Goal: Transaction & Acquisition: Purchase product/service

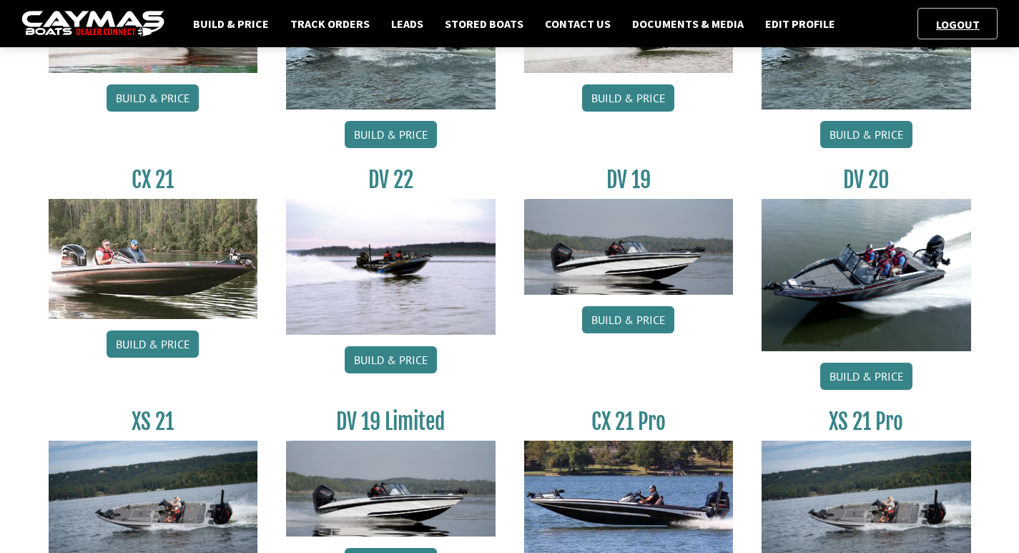
scroll to position [459, 0]
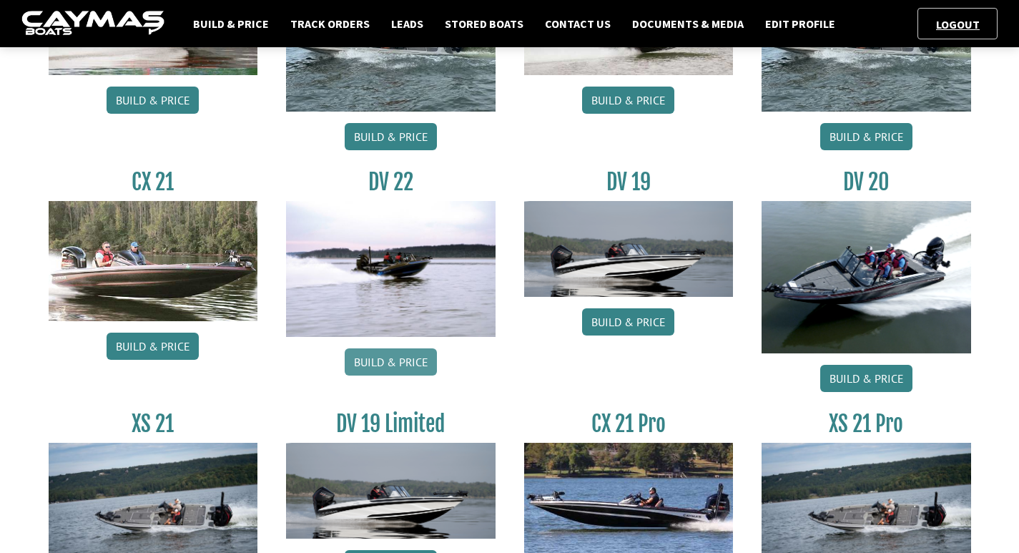
click at [376, 371] on link "Build & Price" at bounding box center [391, 361] width 92 height 27
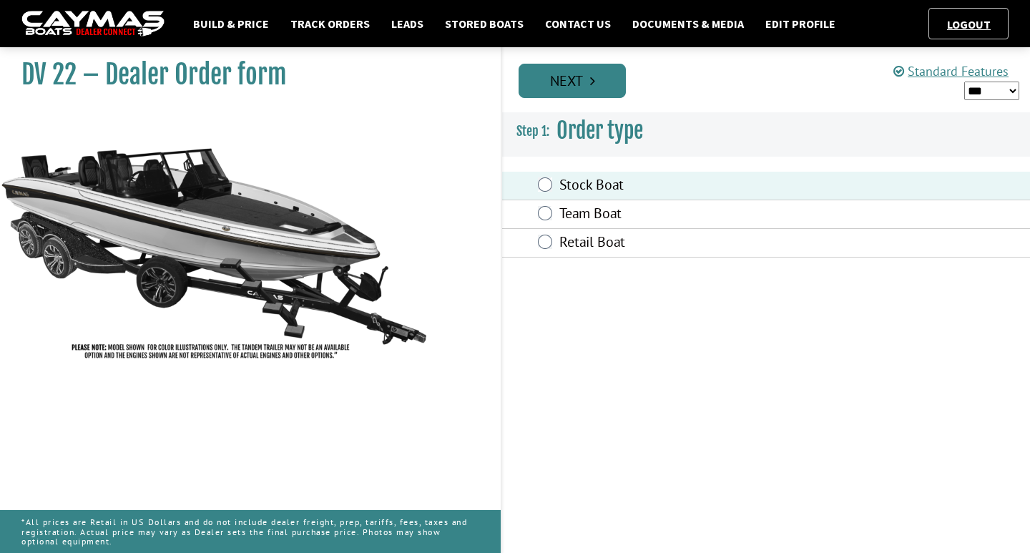
click at [583, 94] on link "Next" at bounding box center [572, 81] width 107 height 34
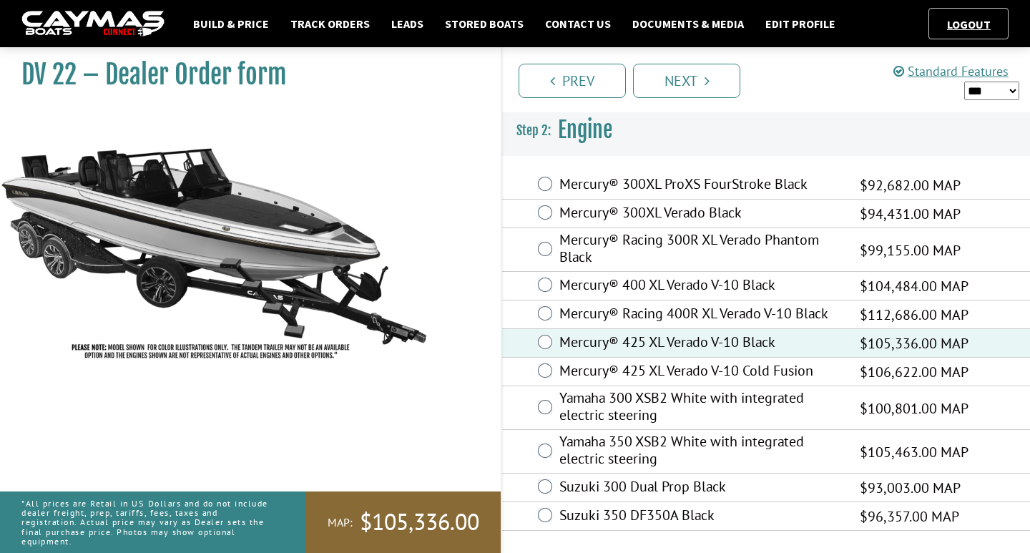
click at [997, 84] on select "*** ****** ******" at bounding box center [991, 91] width 55 height 19
select select "*"
click at [964, 82] on select "*** ****** ******" at bounding box center [991, 91] width 55 height 19
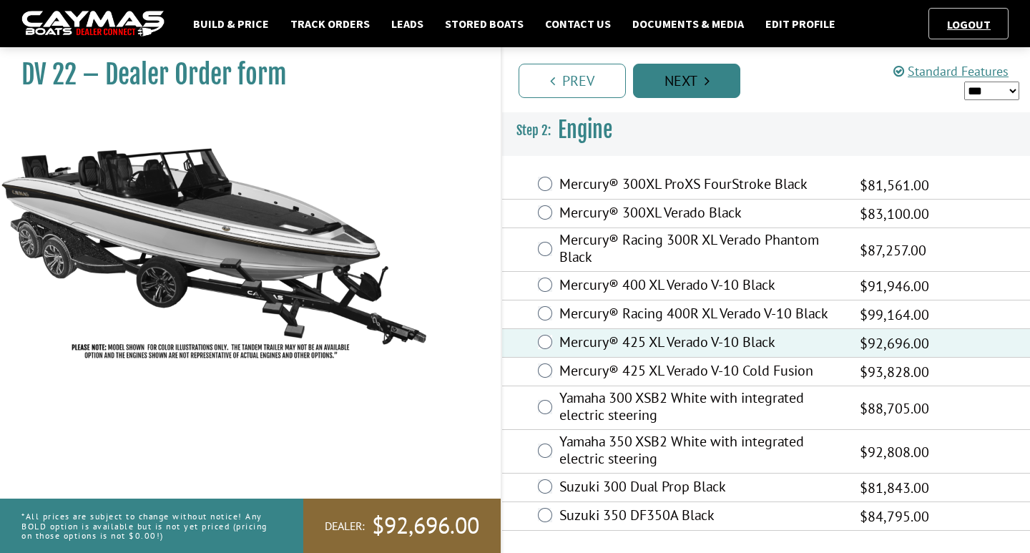
click at [713, 93] on link "Next" at bounding box center [686, 81] width 107 height 34
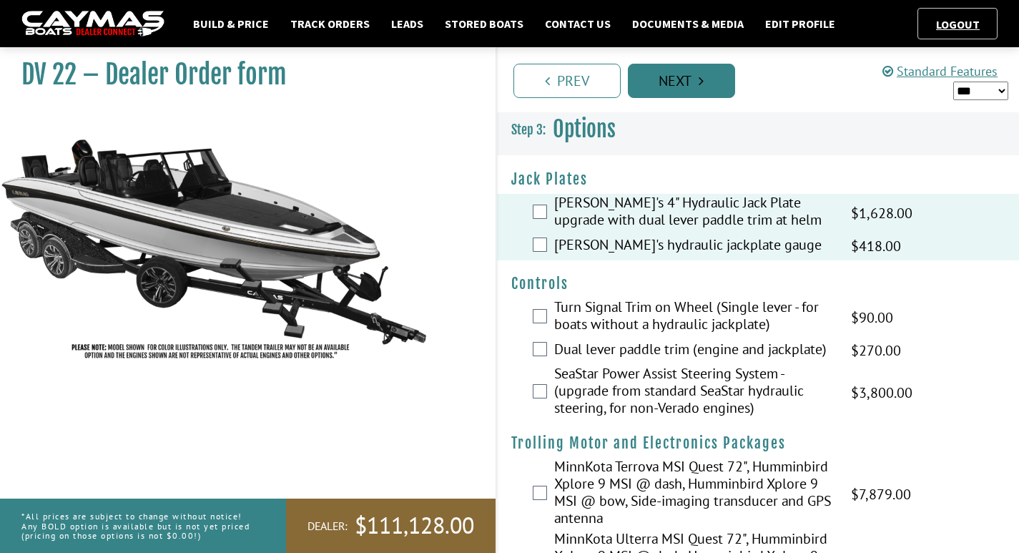
click at [670, 92] on link "Next" at bounding box center [681, 81] width 107 height 34
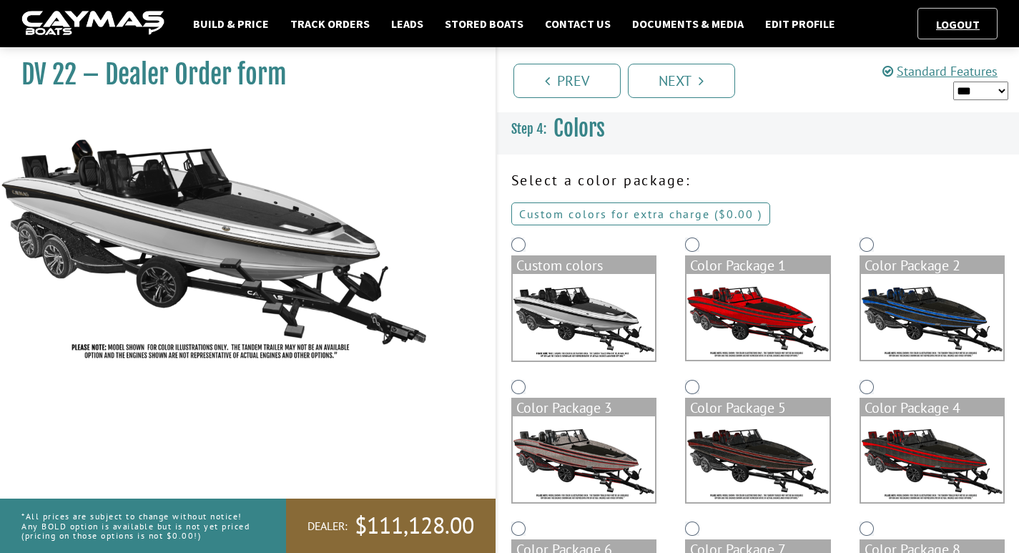
click at [628, 222] on link "Custom colors for extra charge ( $0.00 $0.00 MSRP $0.00 MAP $0.00 )" at bounding box center [640, 213] width 259 height 23
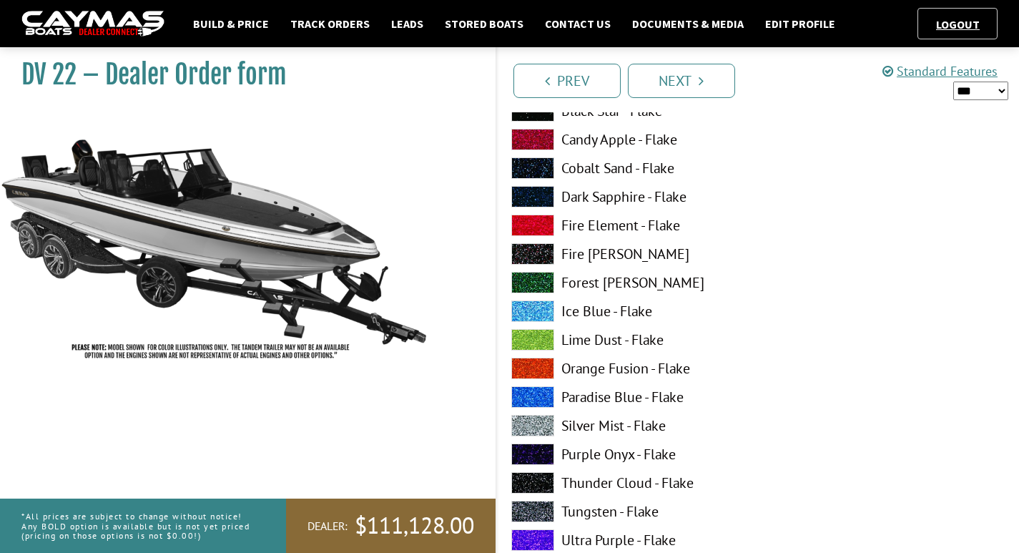
scroll to position [135, 0]
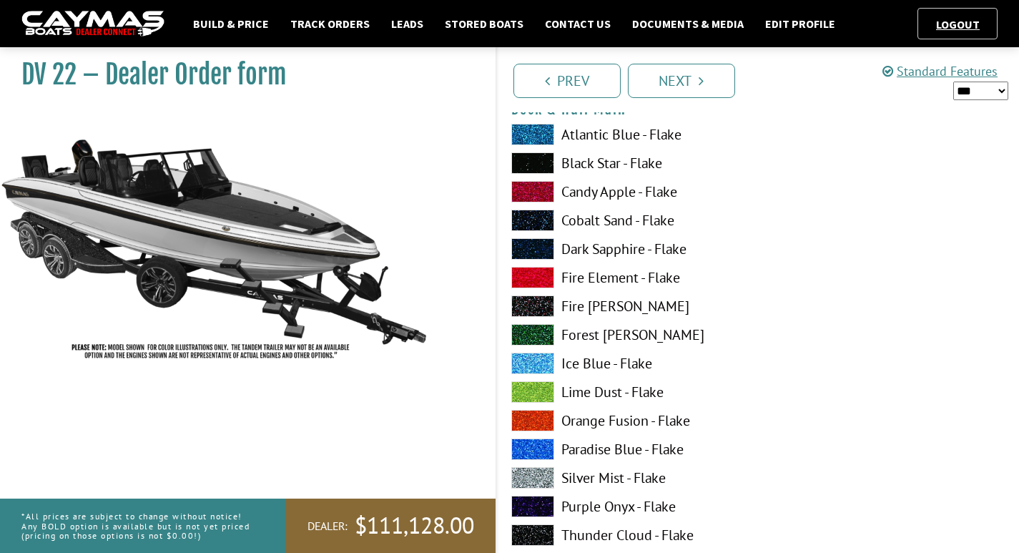
click at [546, 532] on span at bounding box center [532, 534] width 43 height 21
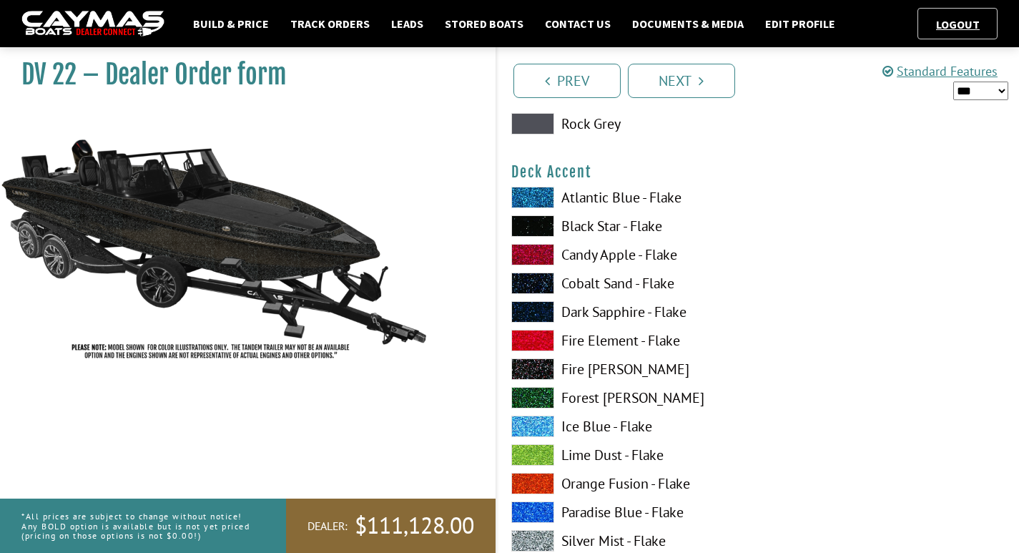
scroll to position [968, 0]
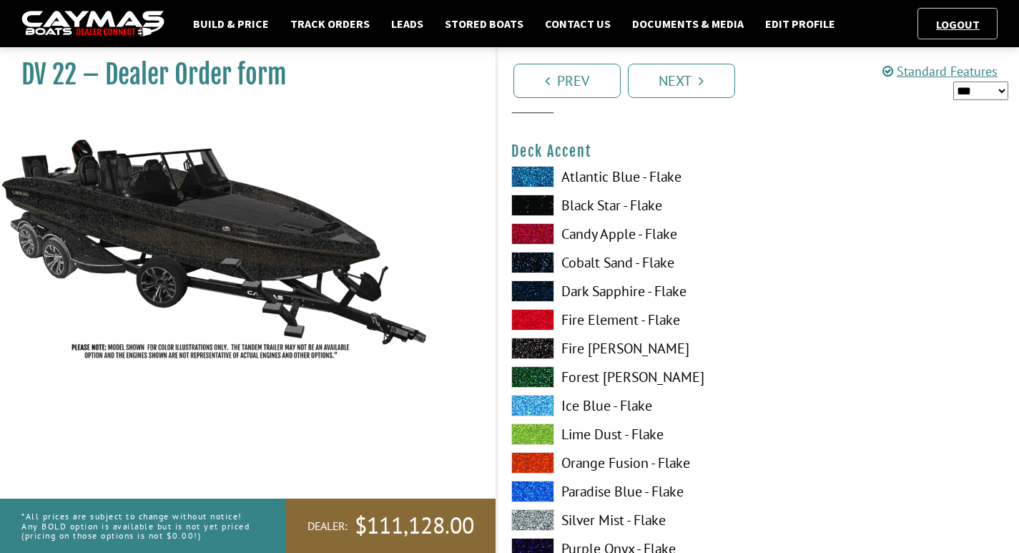
click at [550, 517] on span at bounding box center [532, 519] width 43 height 21
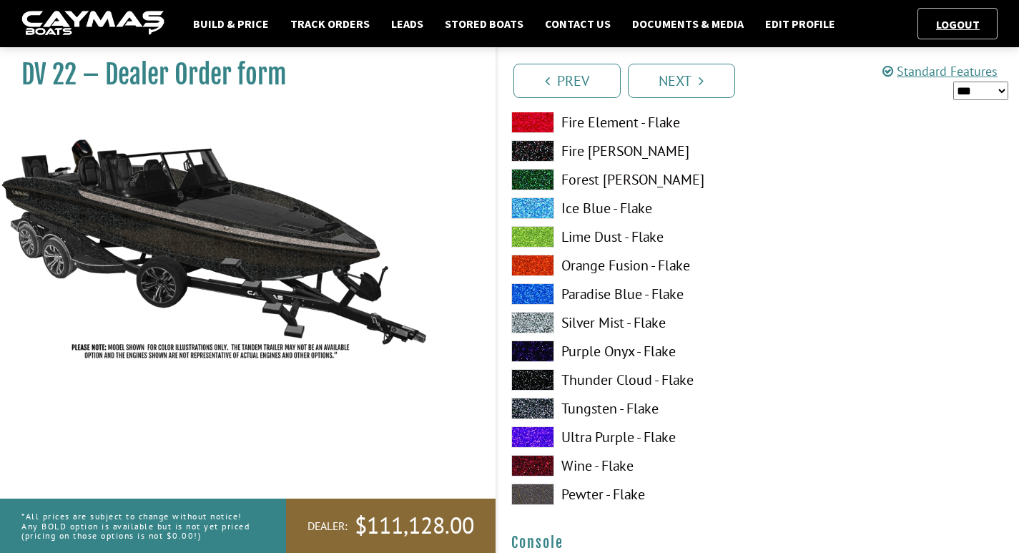
scroll to position [1499, 0]
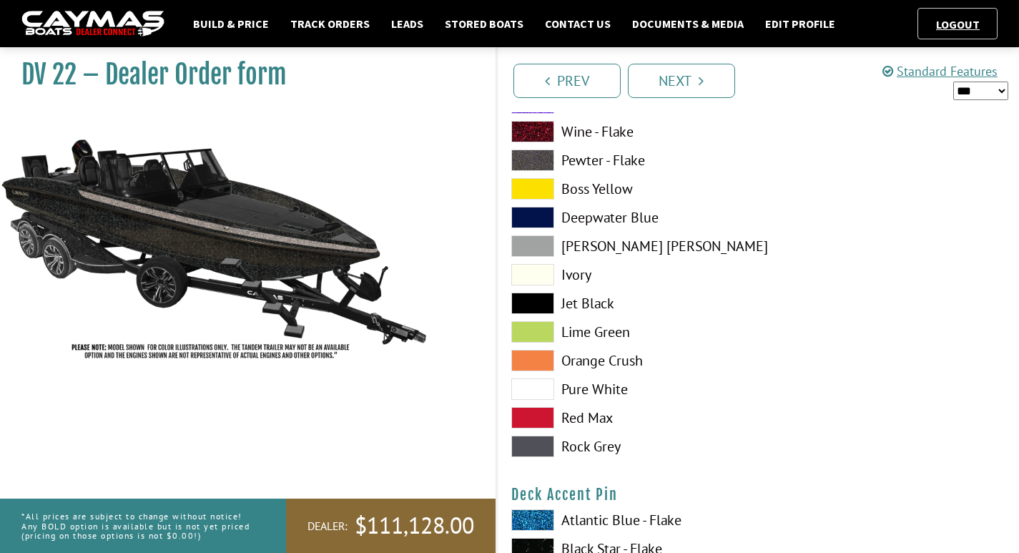
click at [521, 386] on span at bounding box center [532, 388] width 43 height 21
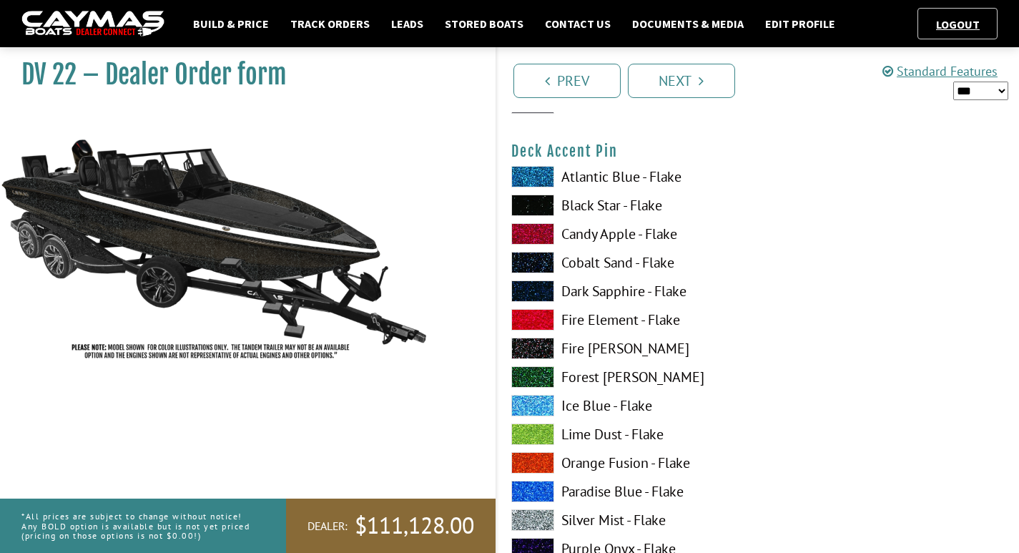
scroll to position [1916, 0]
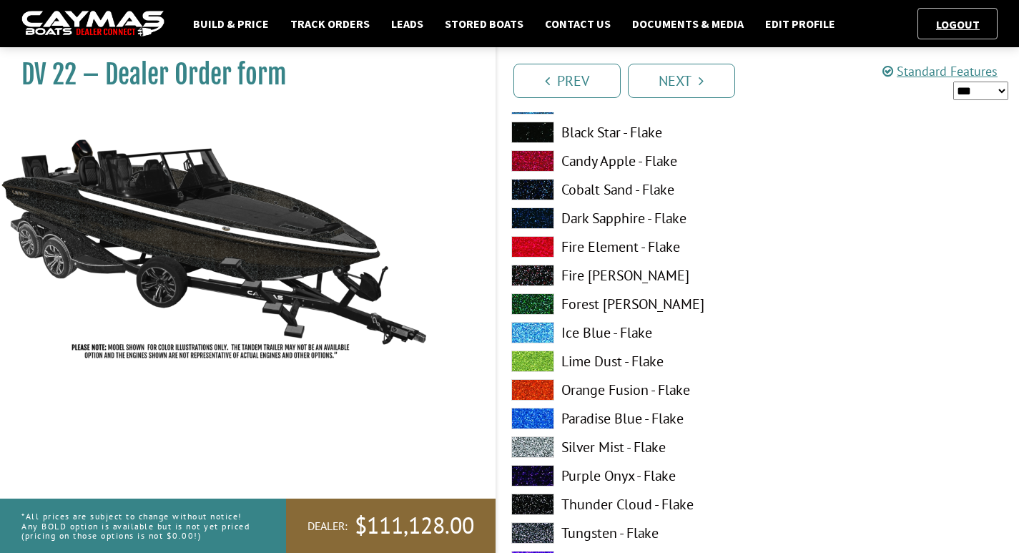
click at [514, 451] on span at bounding box center [532, 446] width 43 height 21
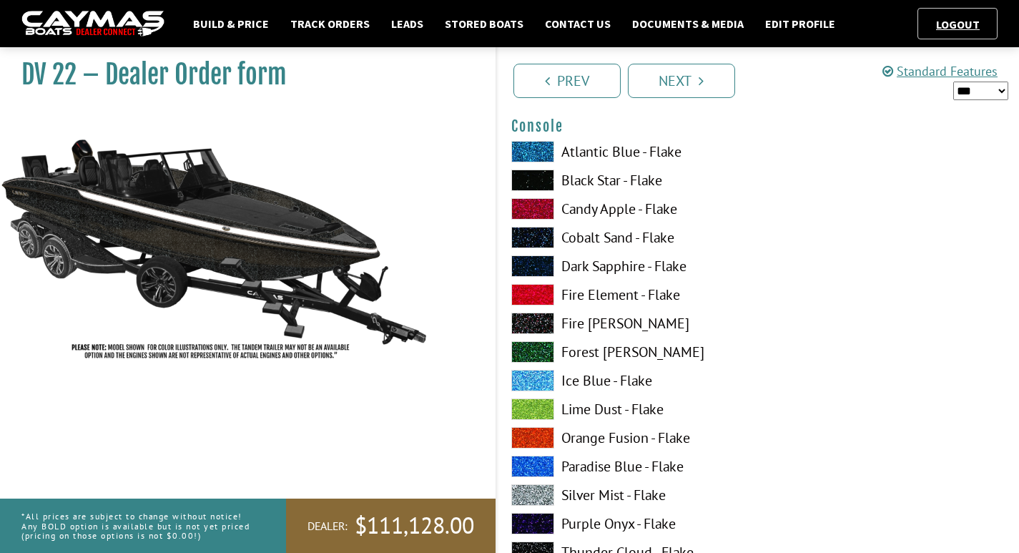
scroll to position [2519, 0]
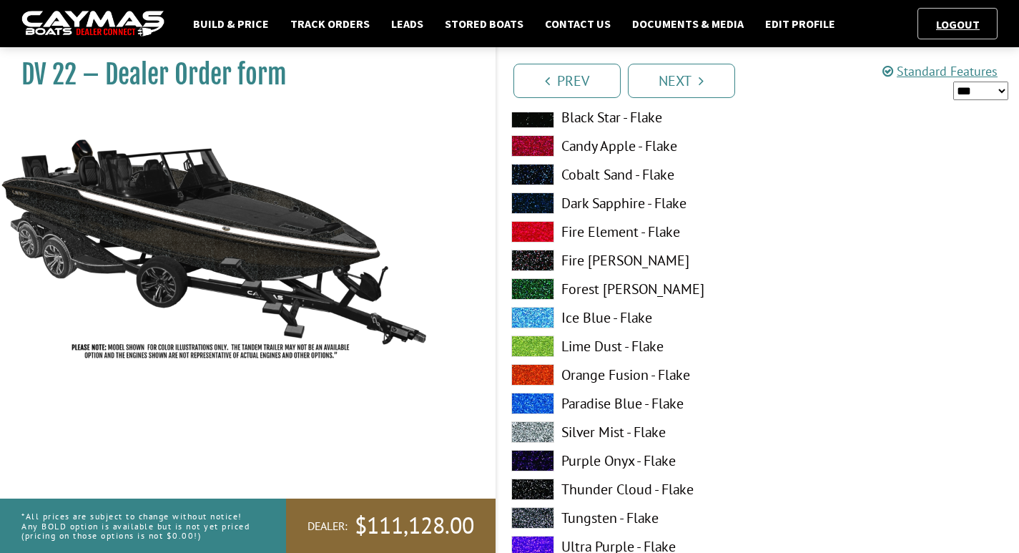
click at [537, 483] on span at bounding box center [532, 489] width 43 height 21
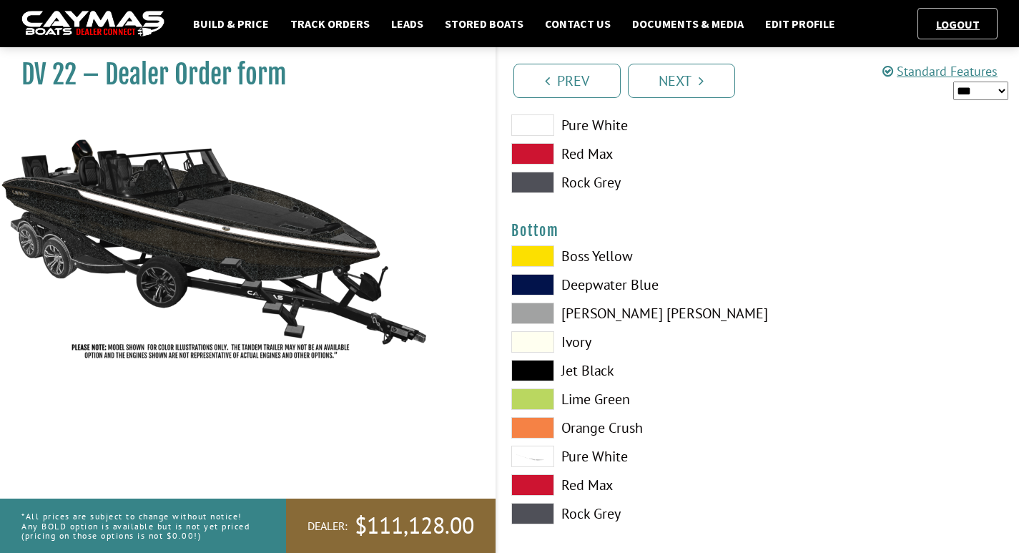
scroll to position [3237, 0]
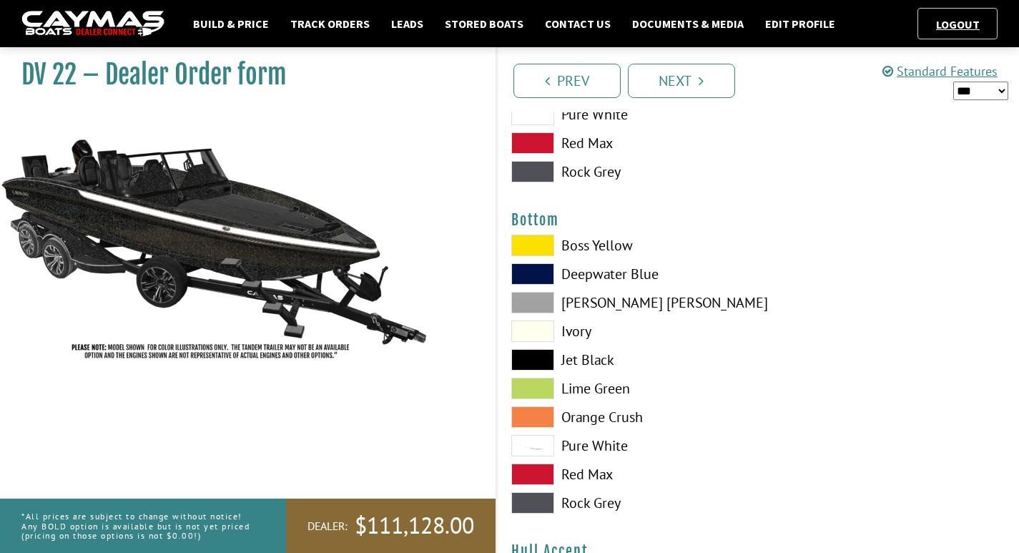
click at [523, 436] on span at bounding box center [532, 445] width 43 height 21
click at [532, 361] on span at bounding box center [532, 359] width 43 height 21
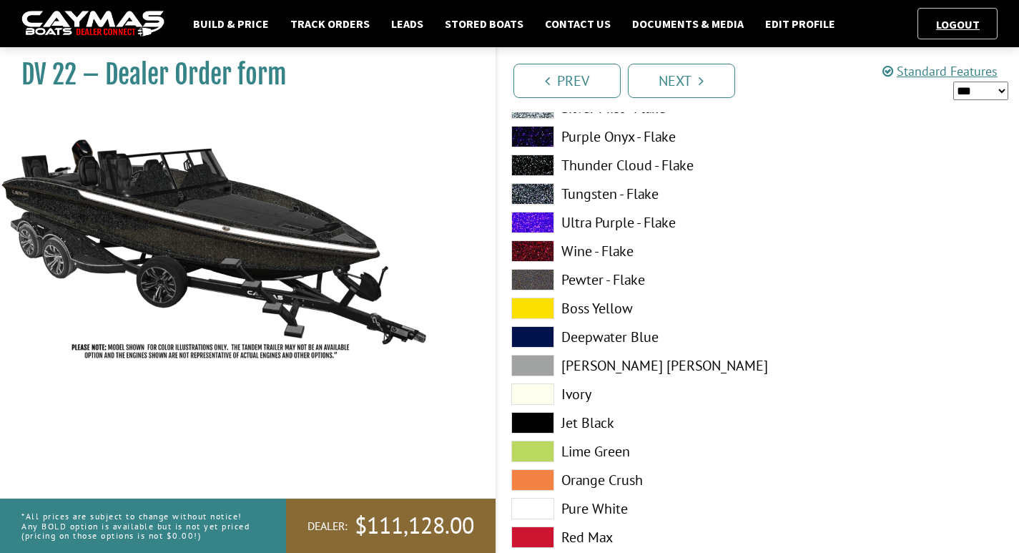
scroll to position [4122, 0]
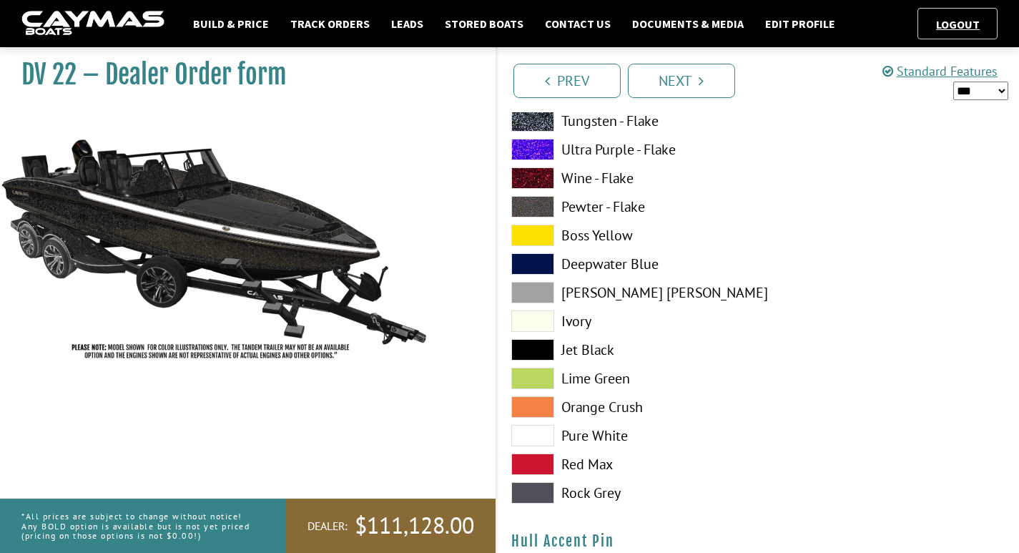
click at [537, 435] on span at bounding box center [532, 435] width 43 height 21
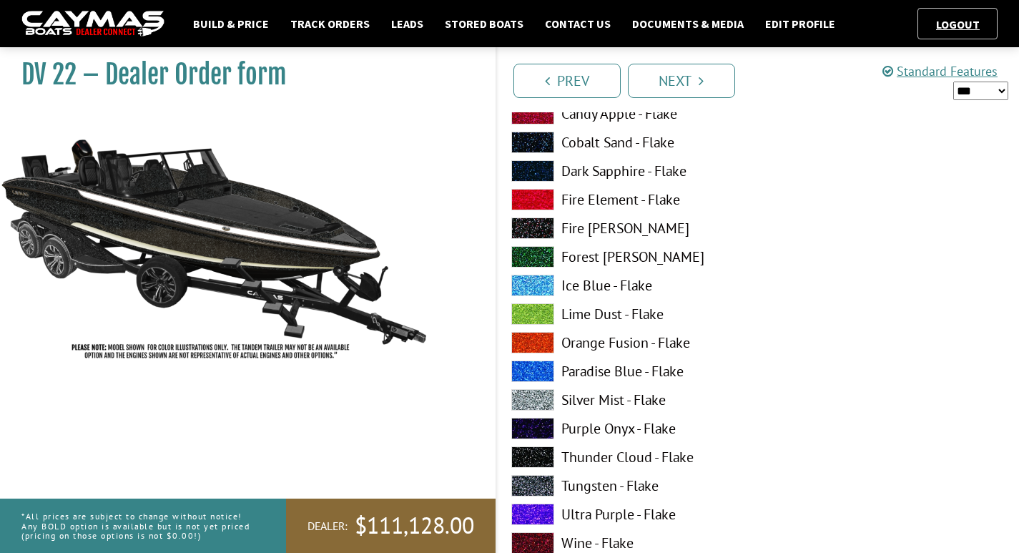
scroll to position [4642, 0]
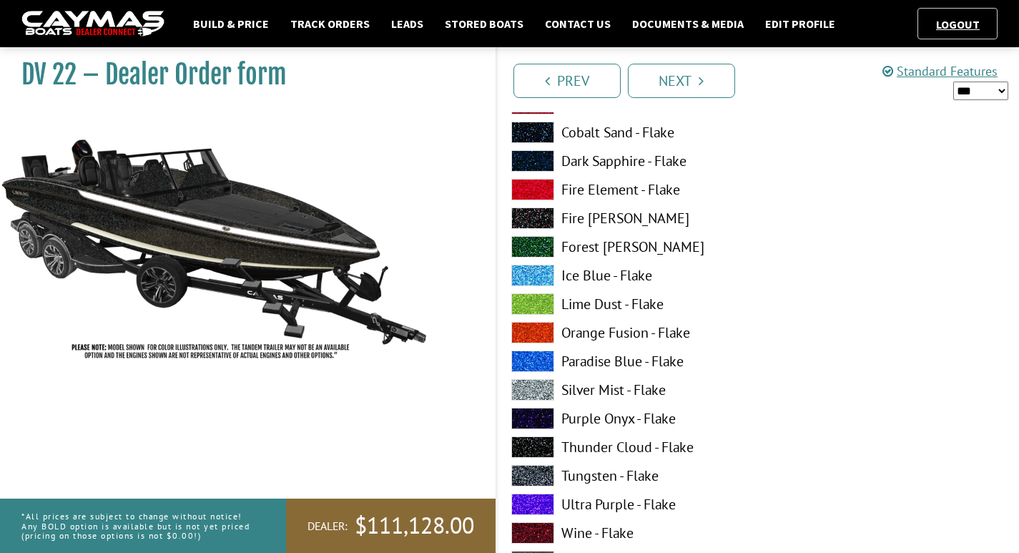
click at [531, 383] on span at bounding box center [532, 389] width 43 height 21
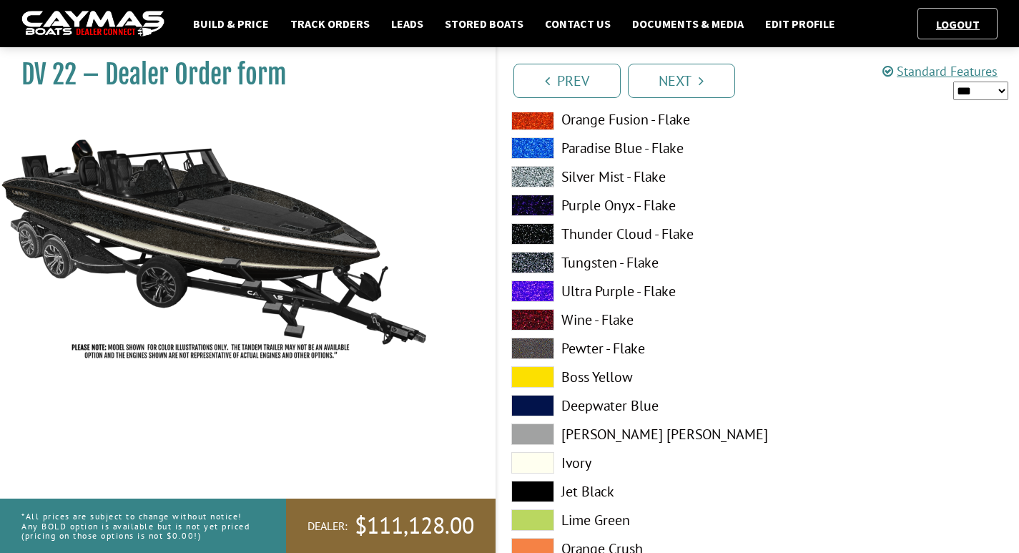
scroll to position [5496, 0]
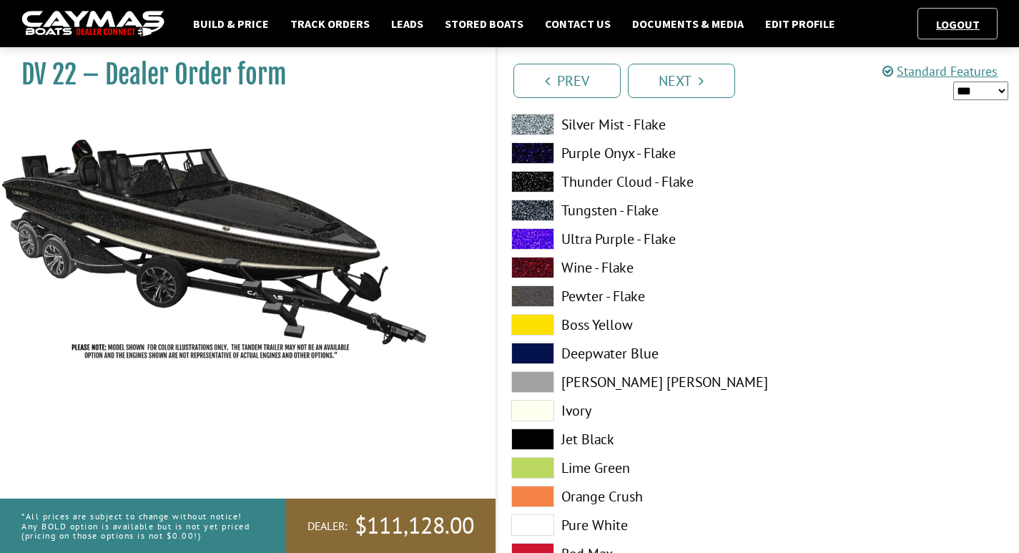
click at [544, 526] on span at bounding box center [532, 524] width 43 height 21
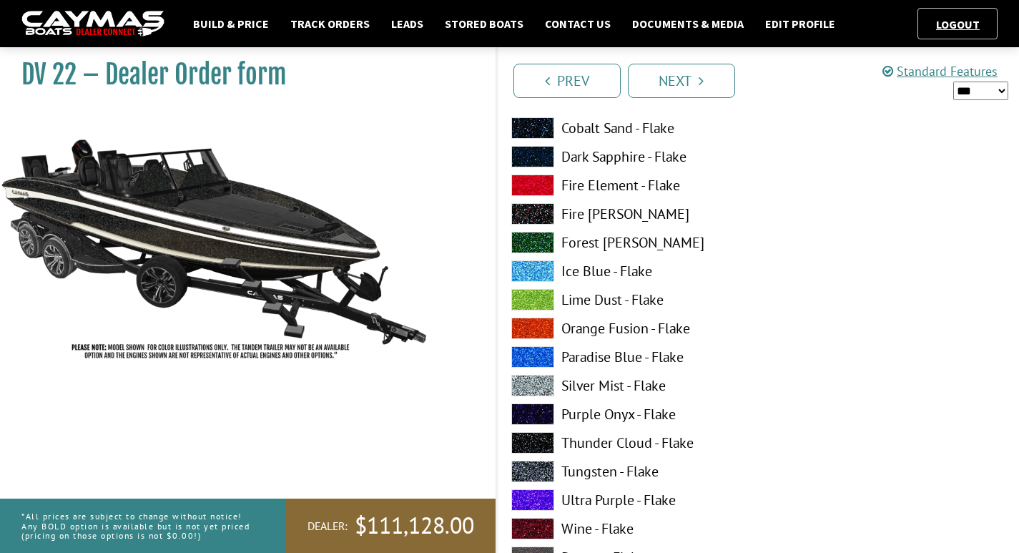
scroll to position [6132, 0]
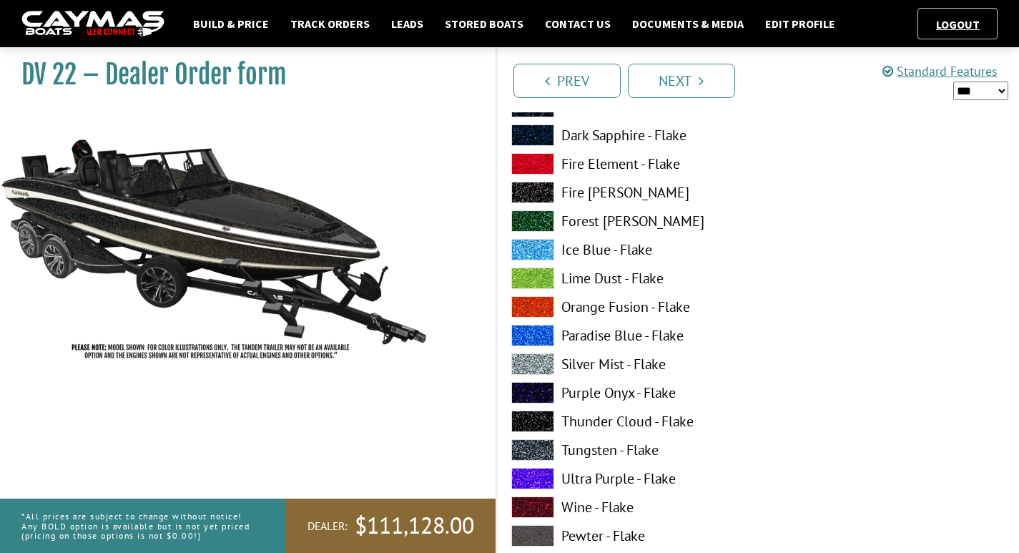
click at [538, 368] on span at bounding box center [532, 363] width 43 height 21
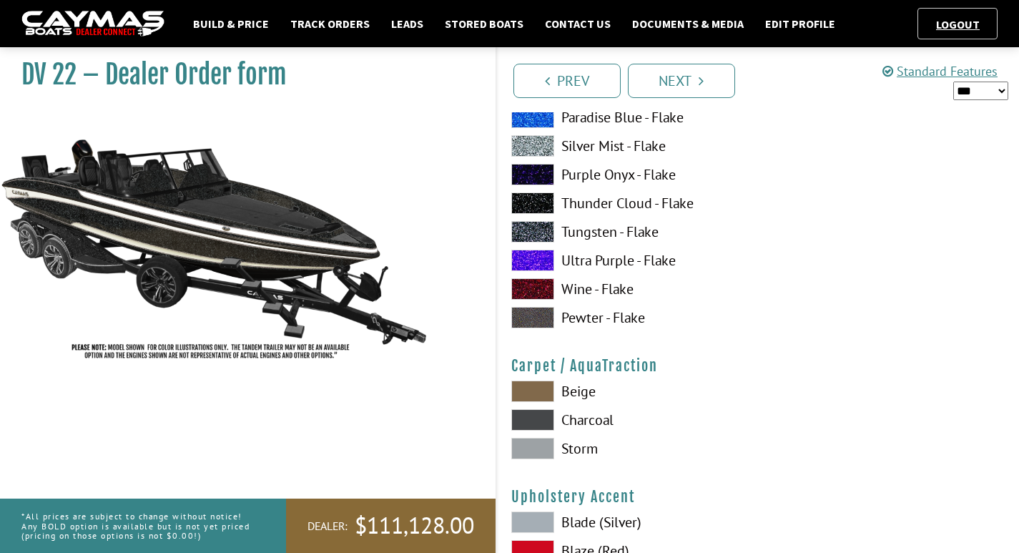
scroll to position [6381, 0]
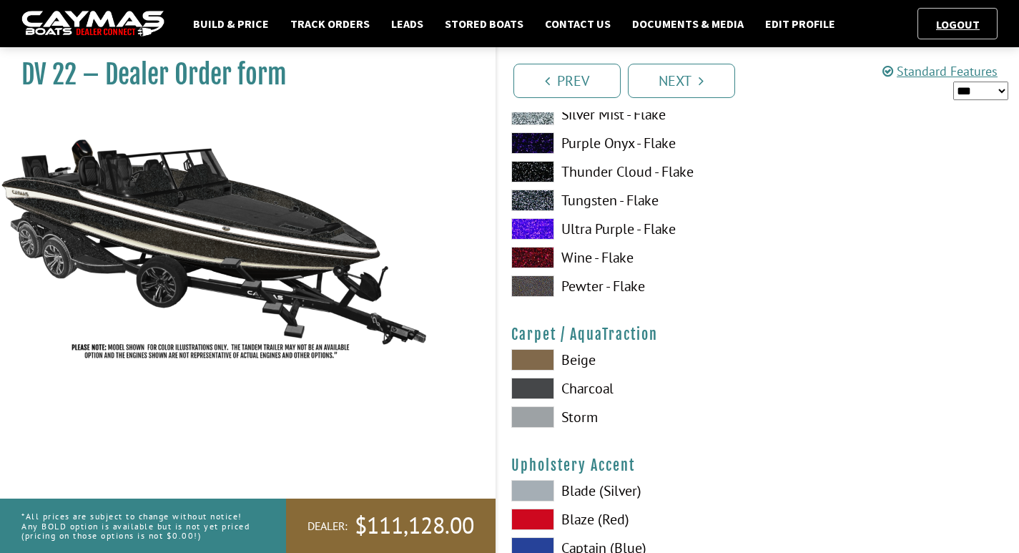
click at [551, 386] on span at bounding box center [532, 388] width 43 height 21
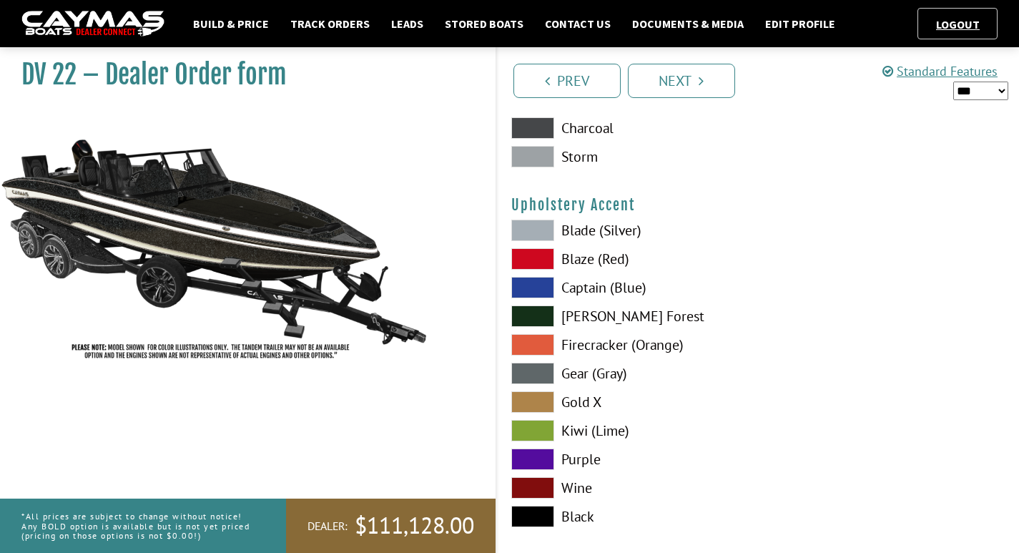
scroll to position [6652, 0]
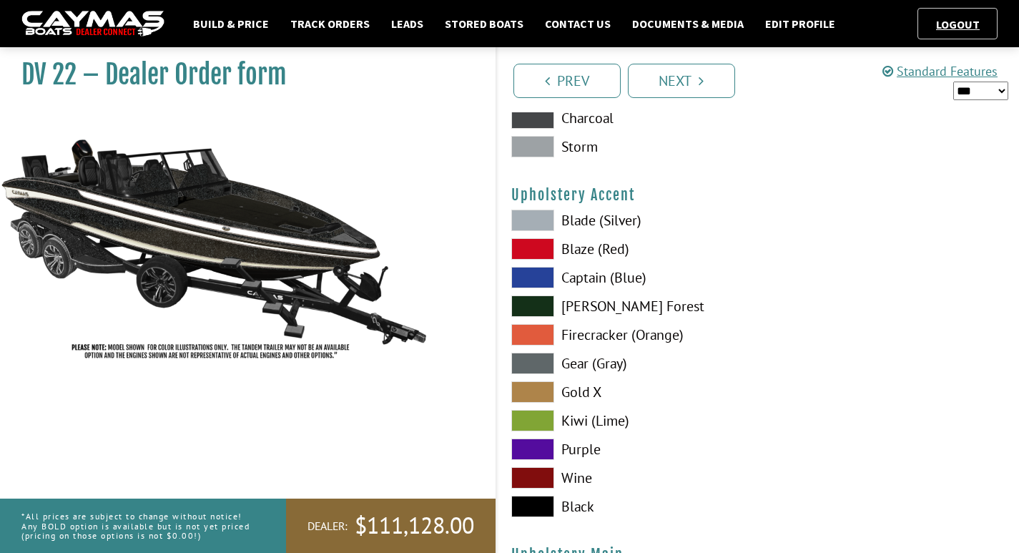
click at [535, 361] on span at bounding box center [532, 363] width 43 height 21
click at [530, 501] on span at bounding box center [532, 506] width 43 height 21
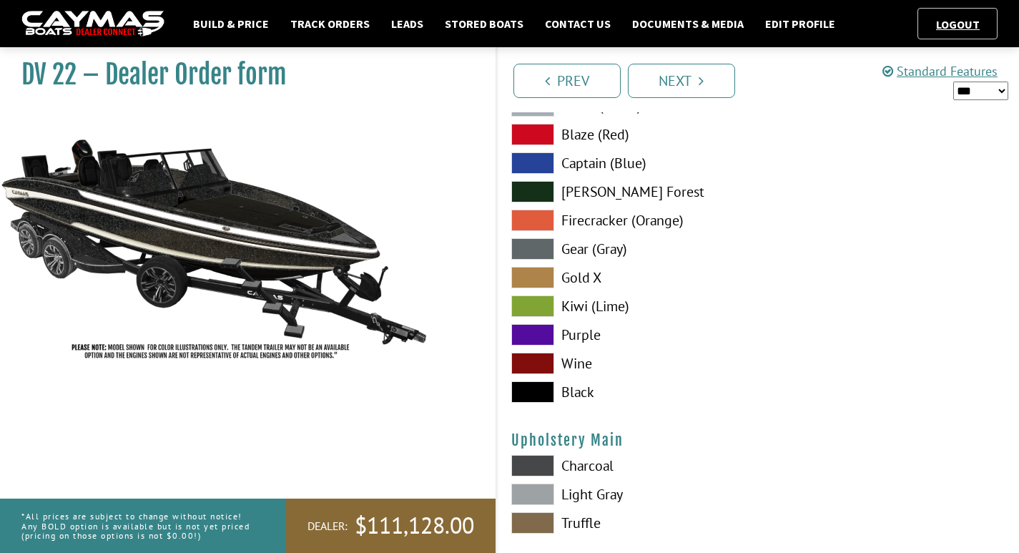
scroll to position [6839, 0]
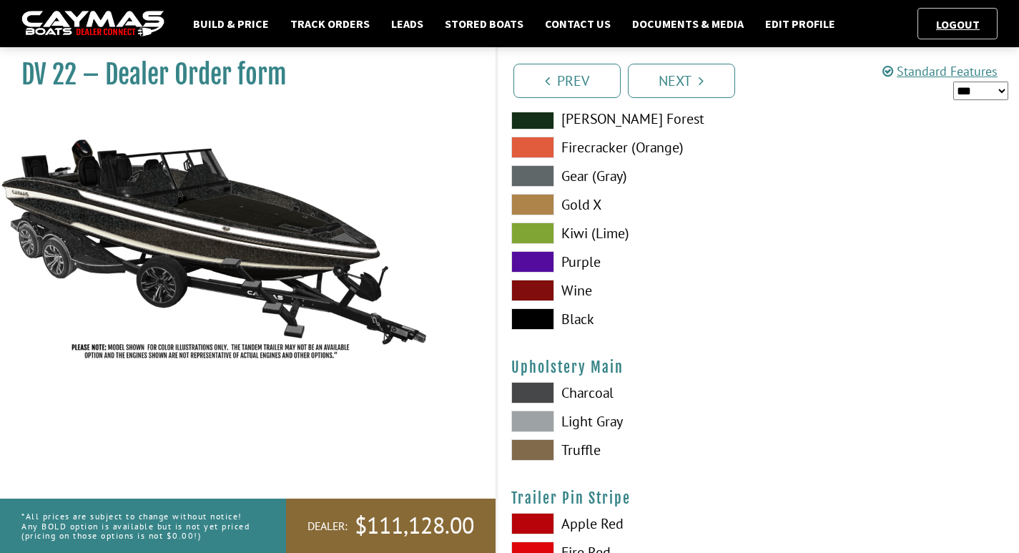
click at [541, 428] on span at bounding box center [532, 421] width 43 height 21
click at [532, 388] on span at bounding box center [532, 392] width 43 height 21
click at [535, 183] on span at bounding box center [532, 175] width 43 height 21
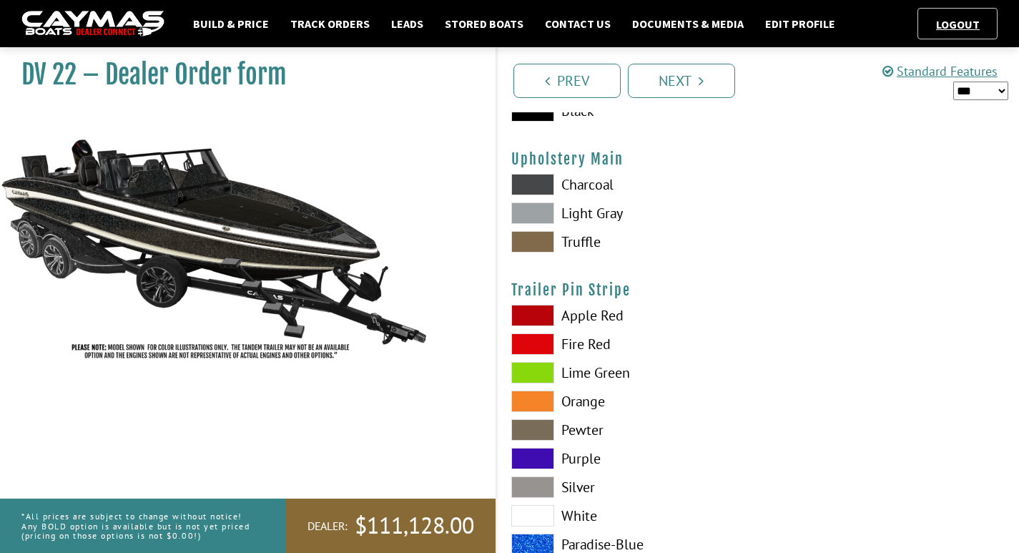
scroll to position [7120, 0]
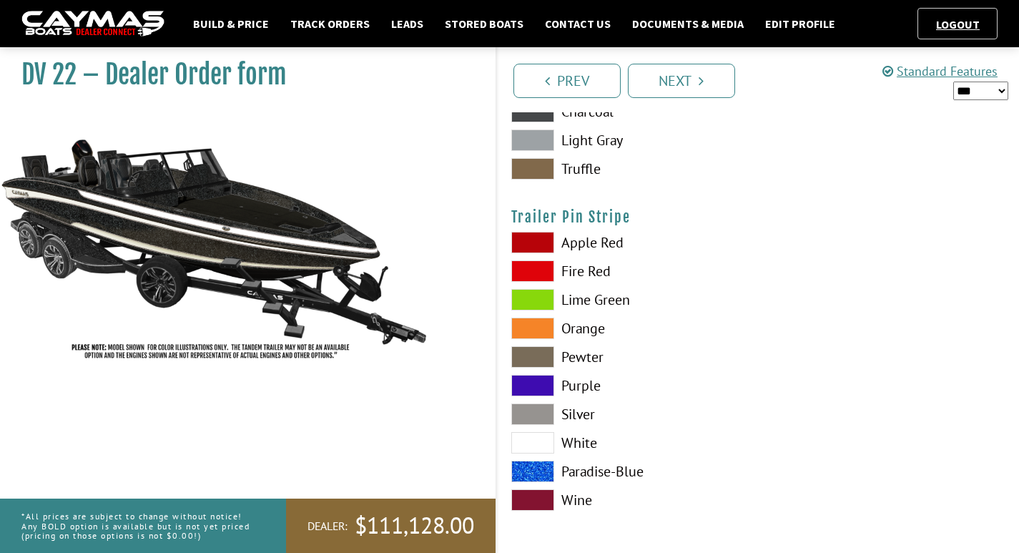
click at [534, 414] on span at bounding box center [532, 413] width 43 height 21
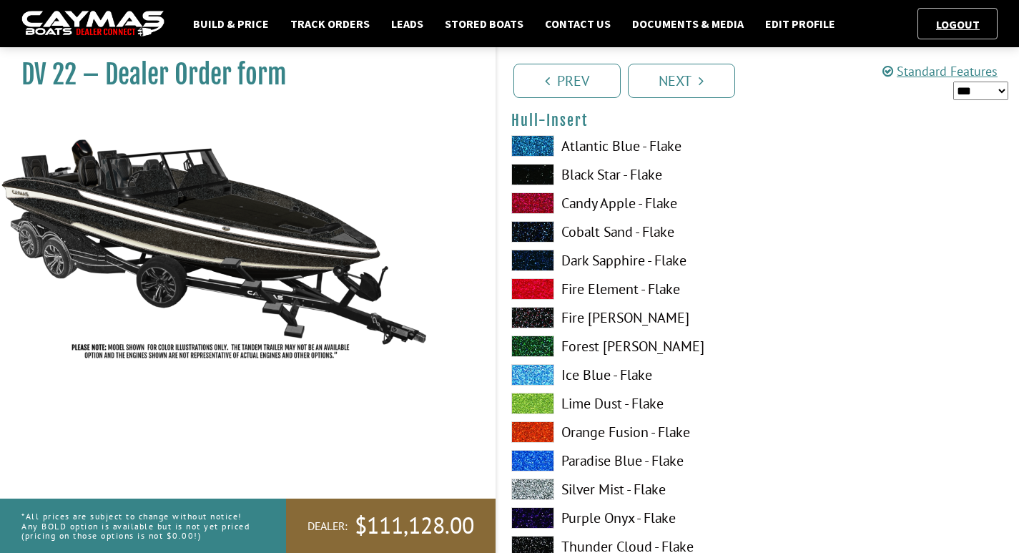
scroll to position [5215, 0]
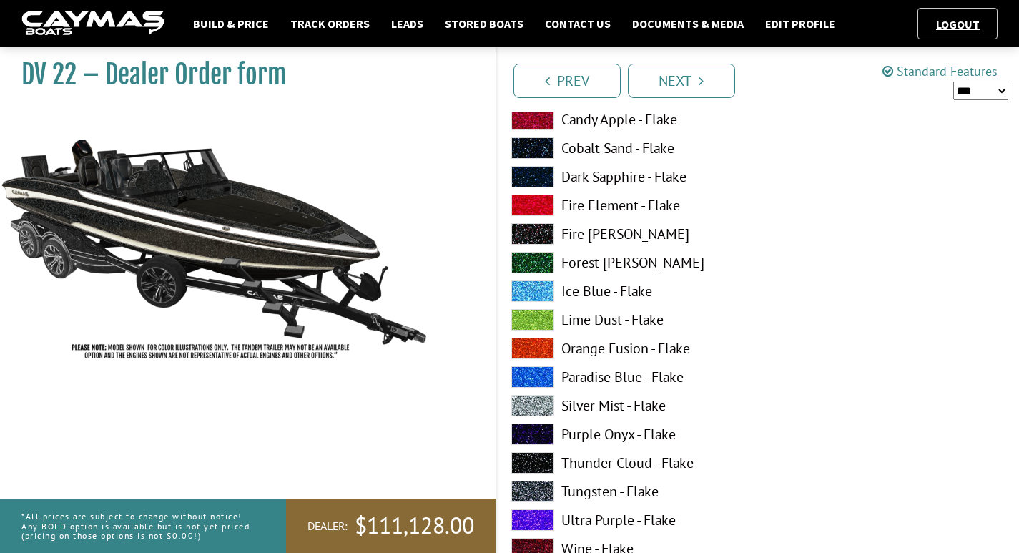
click at [523, 461] on span at bounding box center [532, 462] width 43 height 21
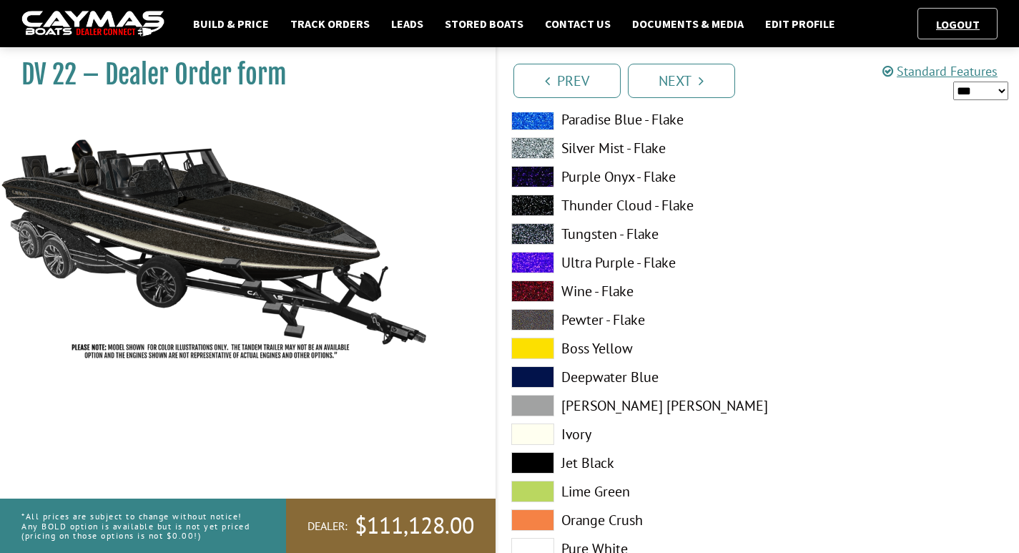
scroll to position [5501, 0]
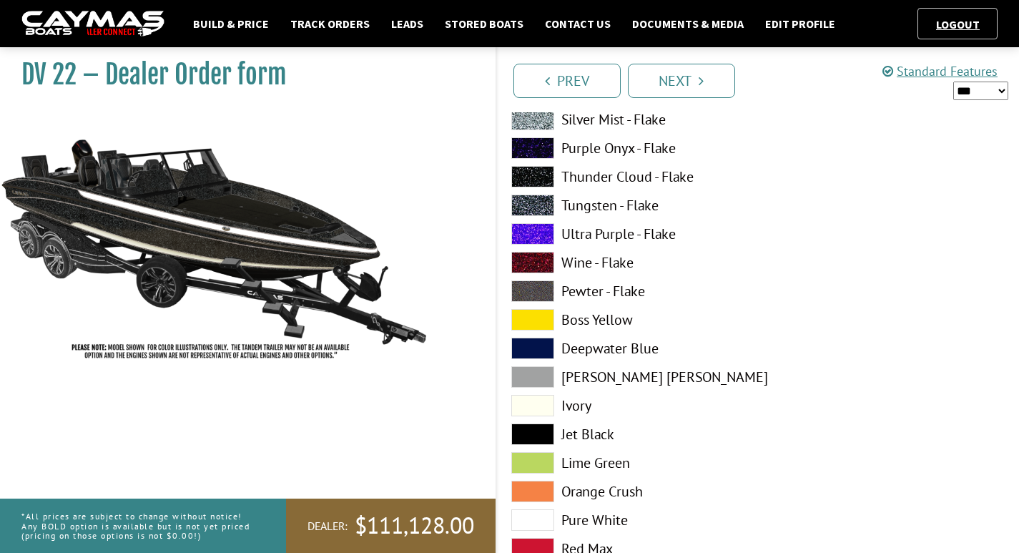
click at [532, 523] on span at bounding box center [532, 519] width 43 height 21
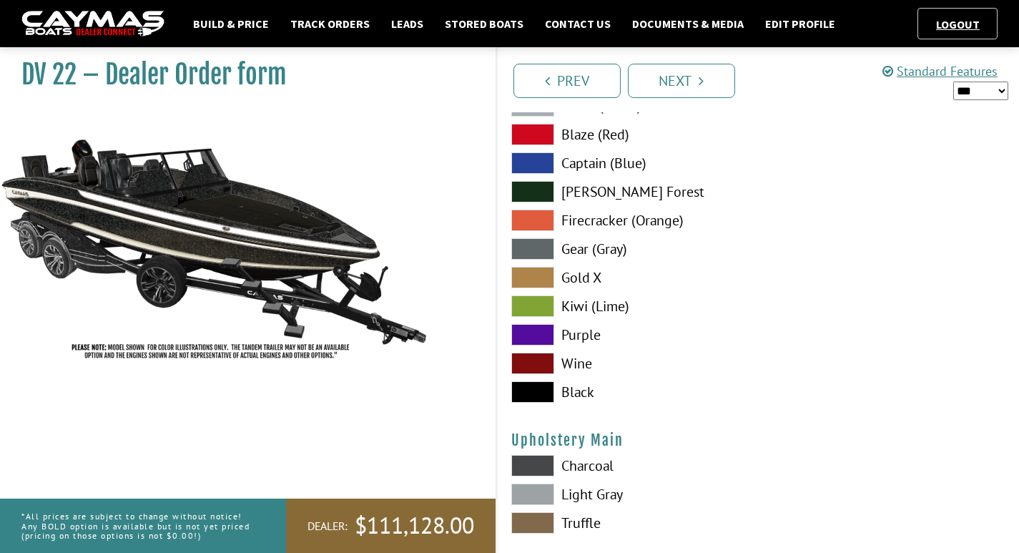
scroll to position [6787, 0]
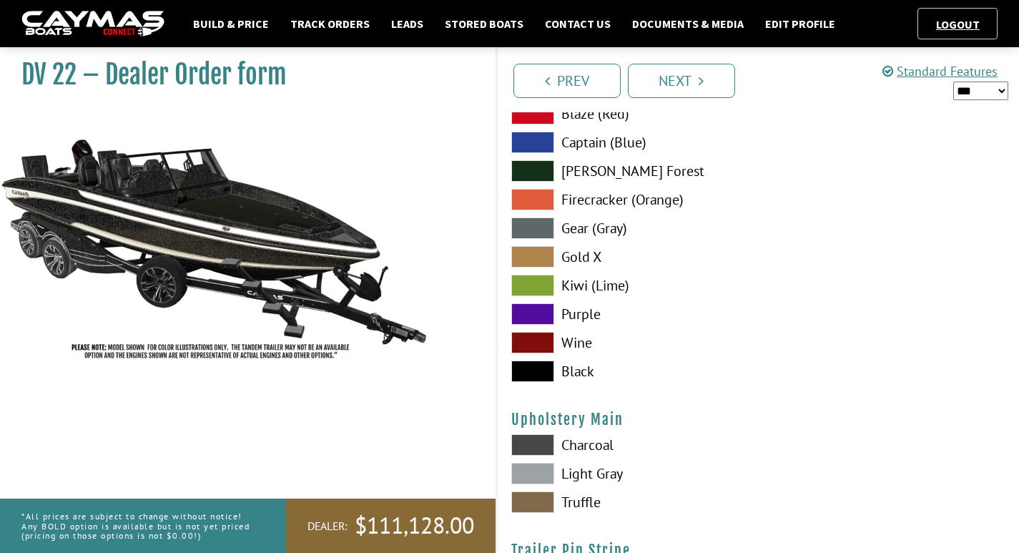
click at [537, 378] on span at bounding box center [532, 371] width 43 height 21
click at [547, 481] on span at bounding box center [532, 473] width 43 height 21
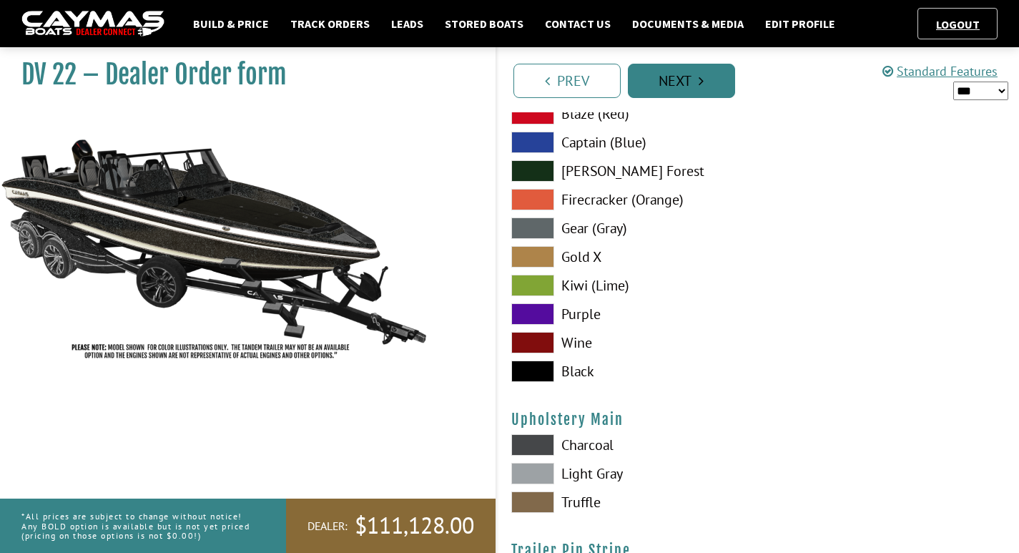
click at [697, 77] on link "Next" at bounding box center [681, 81] width 107 height 34
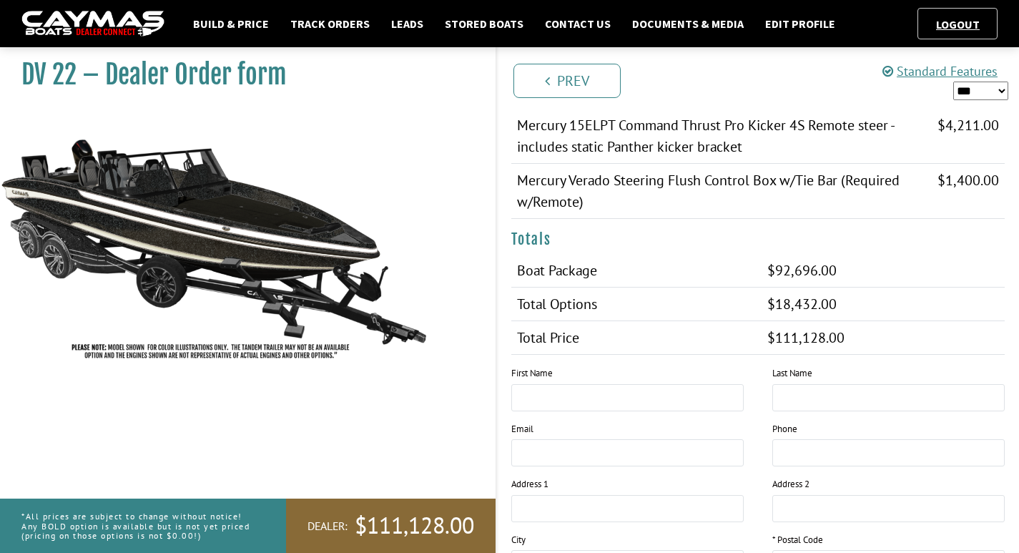
scroll to position [1489, 0]
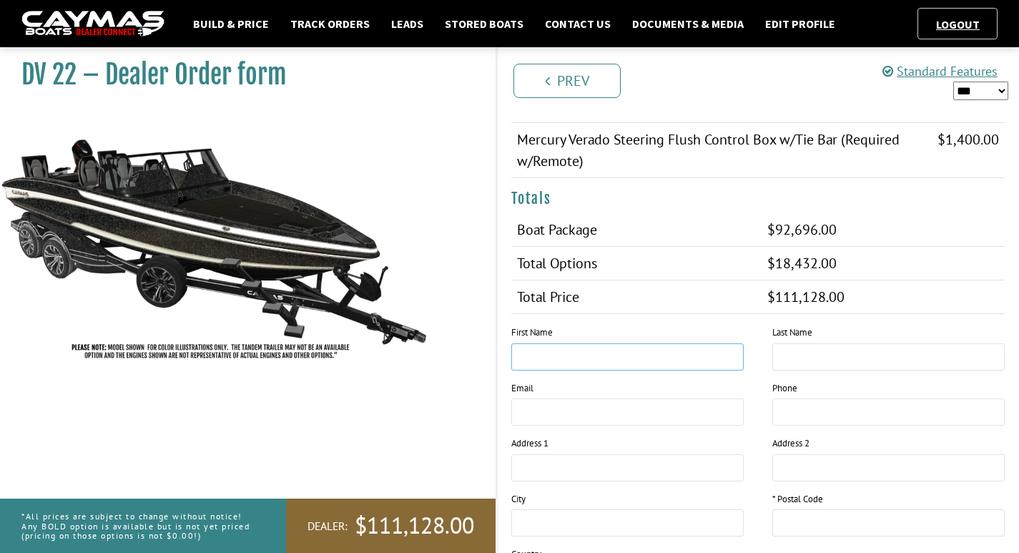
click at [539, 358] on input "text" at bounding box center [627, 356] width 232 height 27
type input "****"
click at [788, 356] on input "text" at bounding box center [889, 356] width 232 height 27
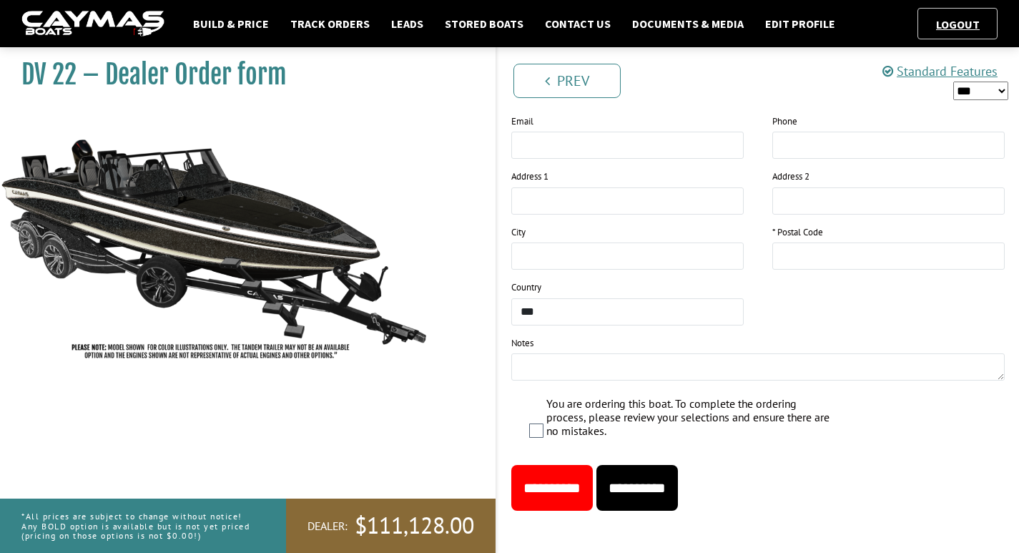
scroll to position [1762, 0]
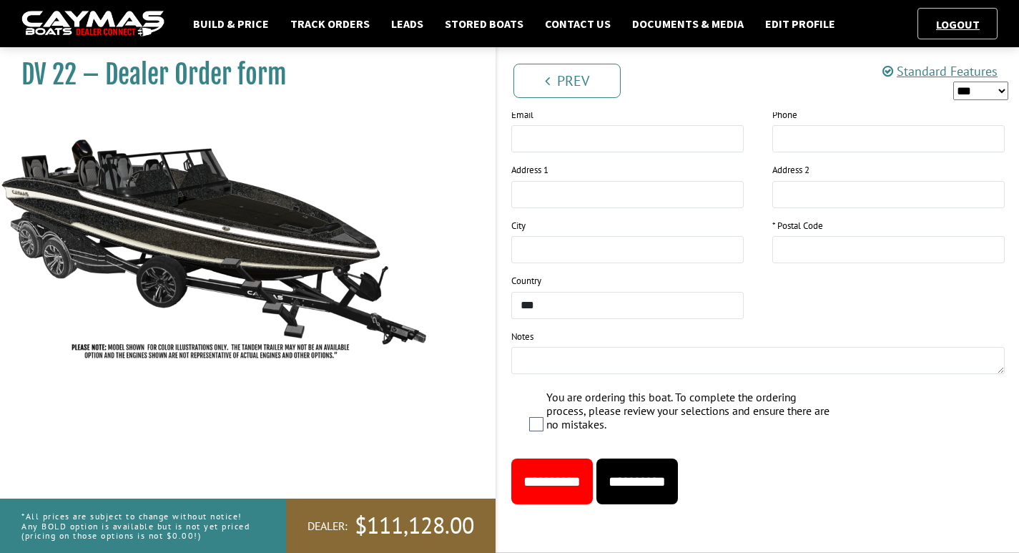
type input "**********"
click at [521, 370] on textarea at bounding box center [758, 360] width 494 height 27
type textarea "**********"
click at [636, 477] on input "**********" at bounding box center [638, 482] width 82 height 46
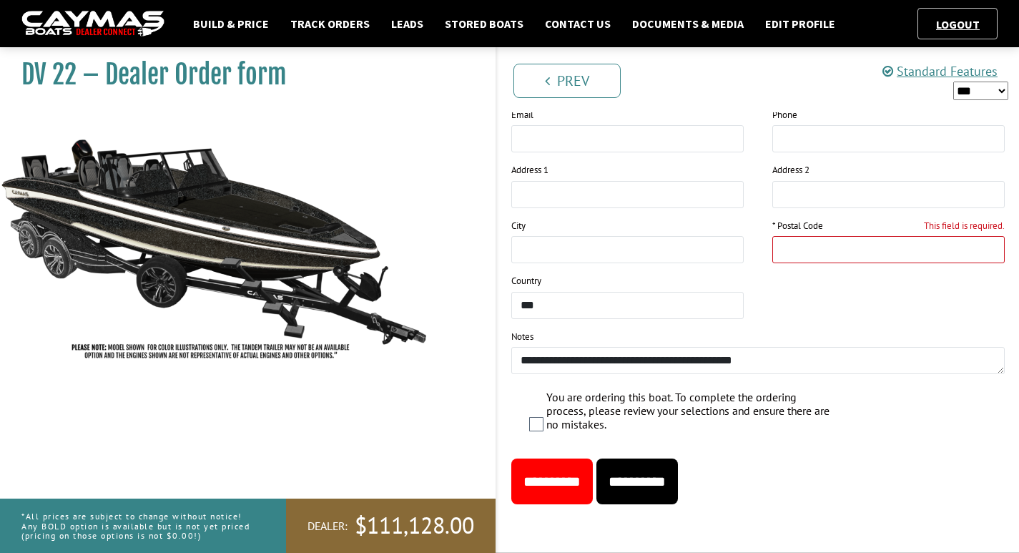
type input "*"
type input "*****"
click at [678, 489] on input "**********" at bounding box center [638, 482] width 82 height 46
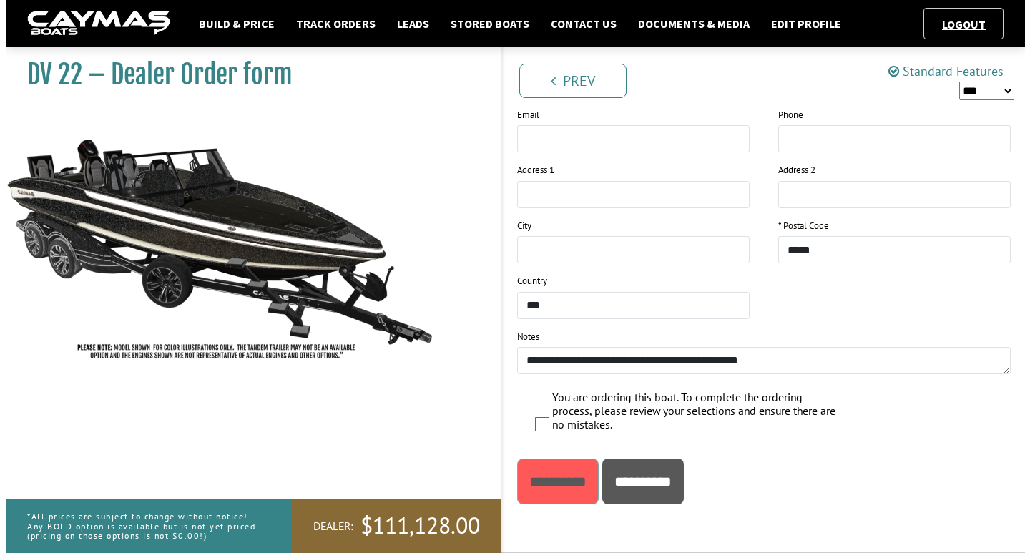
scroll to position [0, 0]
